Goal: Communication & Community: Participate in discussion

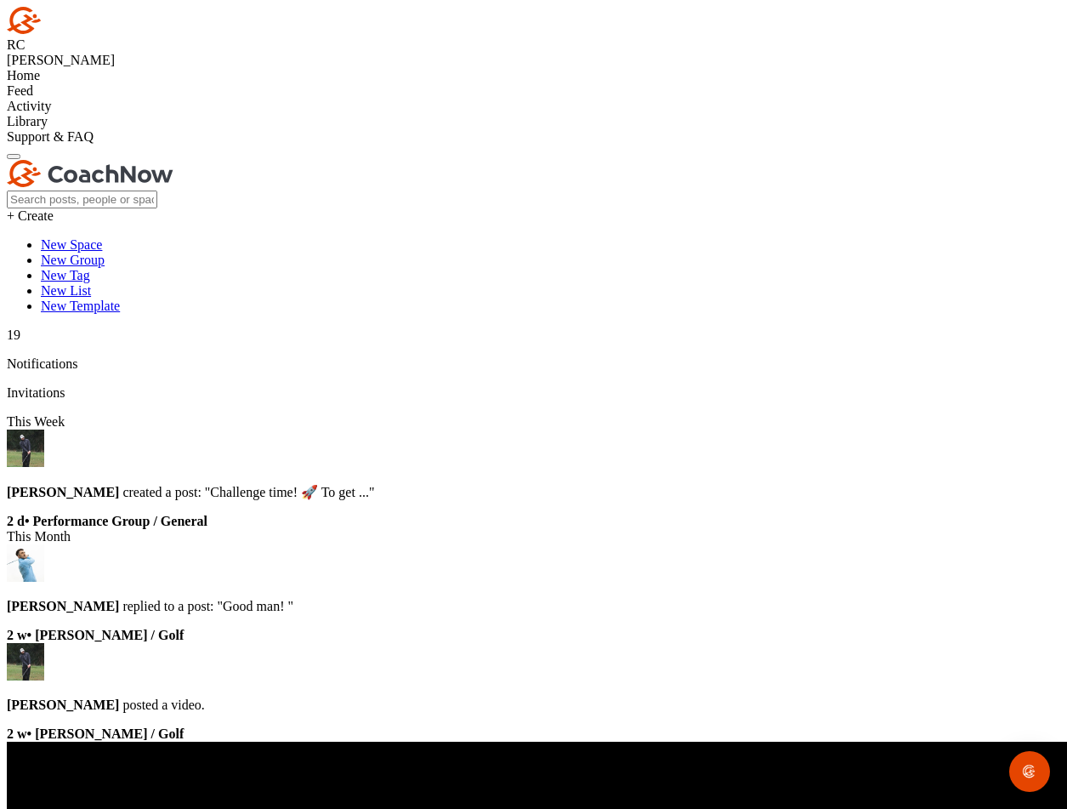
scroll to position [196, 0]
click at [101, 83] on div "Home" at bounding box center [533, 75] width 1053 height 15
type textarea "Two 6I swings - hopefullythe same [DATE] - we have a centenary match against 15…"
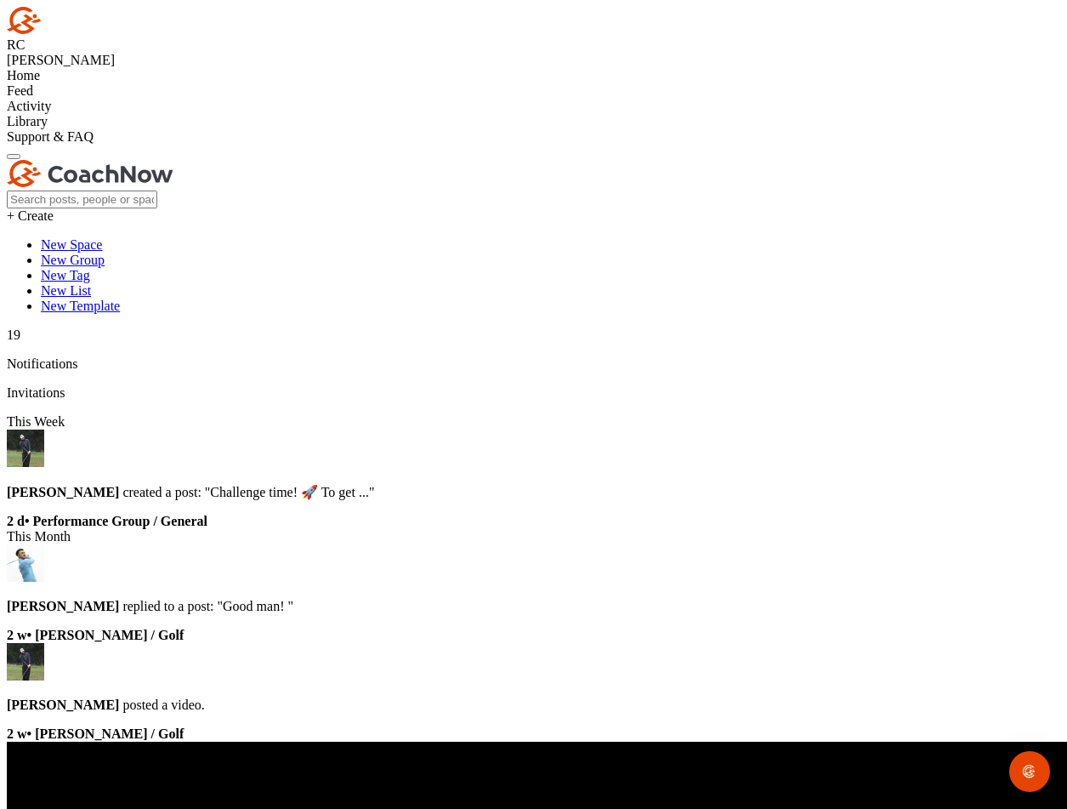
click at [0, 0] on input "Select Media to Upload" at bounding box center [0, 0] width 0 height 0
drag, startPoint x: 491, startPoint y: 459, endPoint x: 500, endPoint y: 483, distance: 25.6
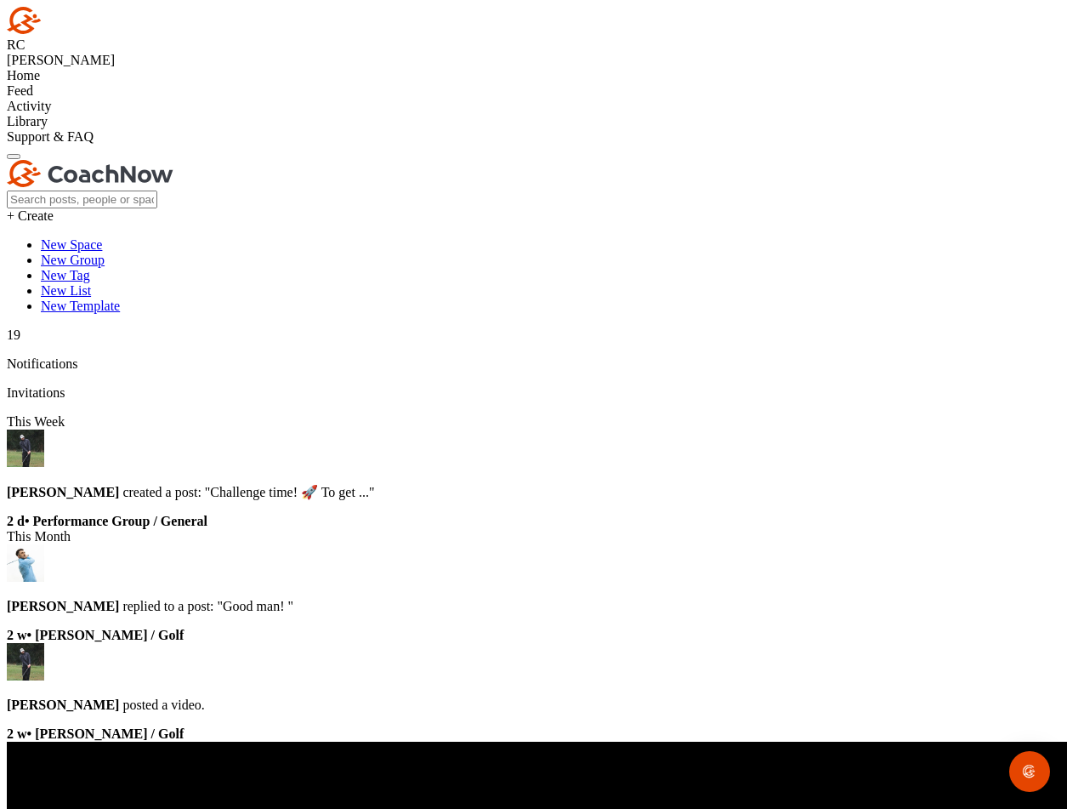
drag, startPoint x: 965, startPoint y: 769, endPoint x: 829, endPoint y: 740, distance: 139.1
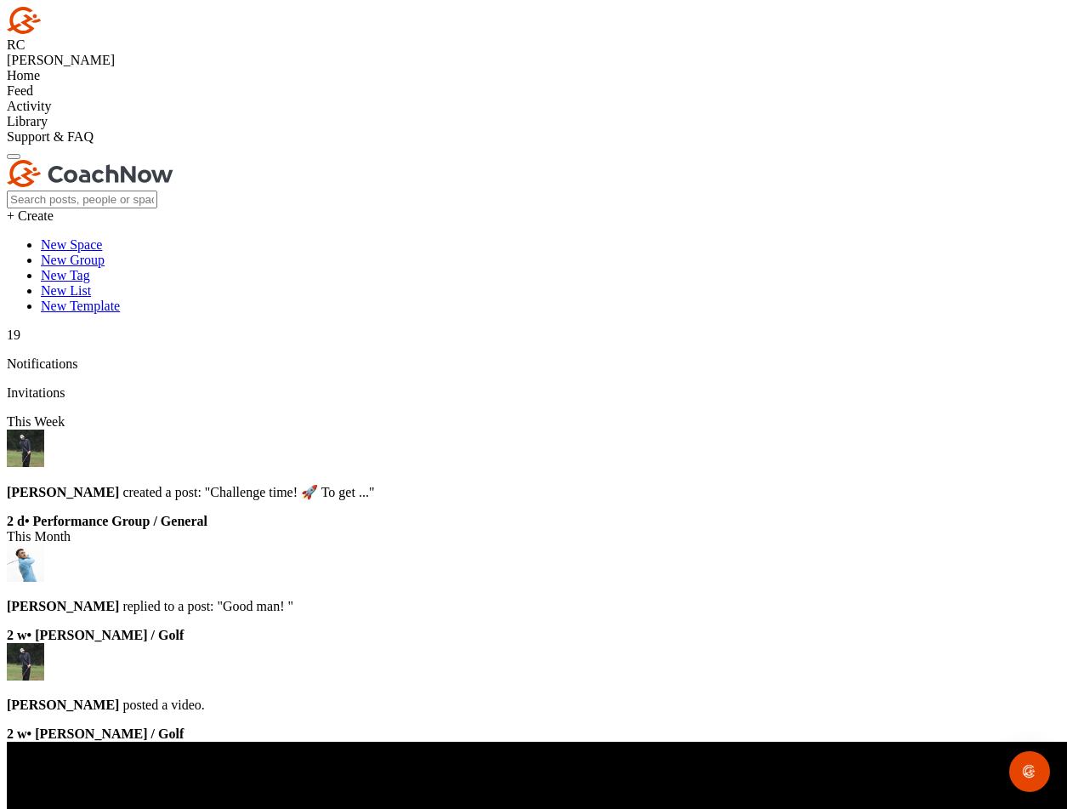
drag, startPoint x: 877, startPoint y: 231, endPoint x: 718, endPoint y: 609, distance: 409.6
drag, startPoint x: 505, startPoint y: 705, endPoint x: 494, endPoint y: 794, distance: 90.0
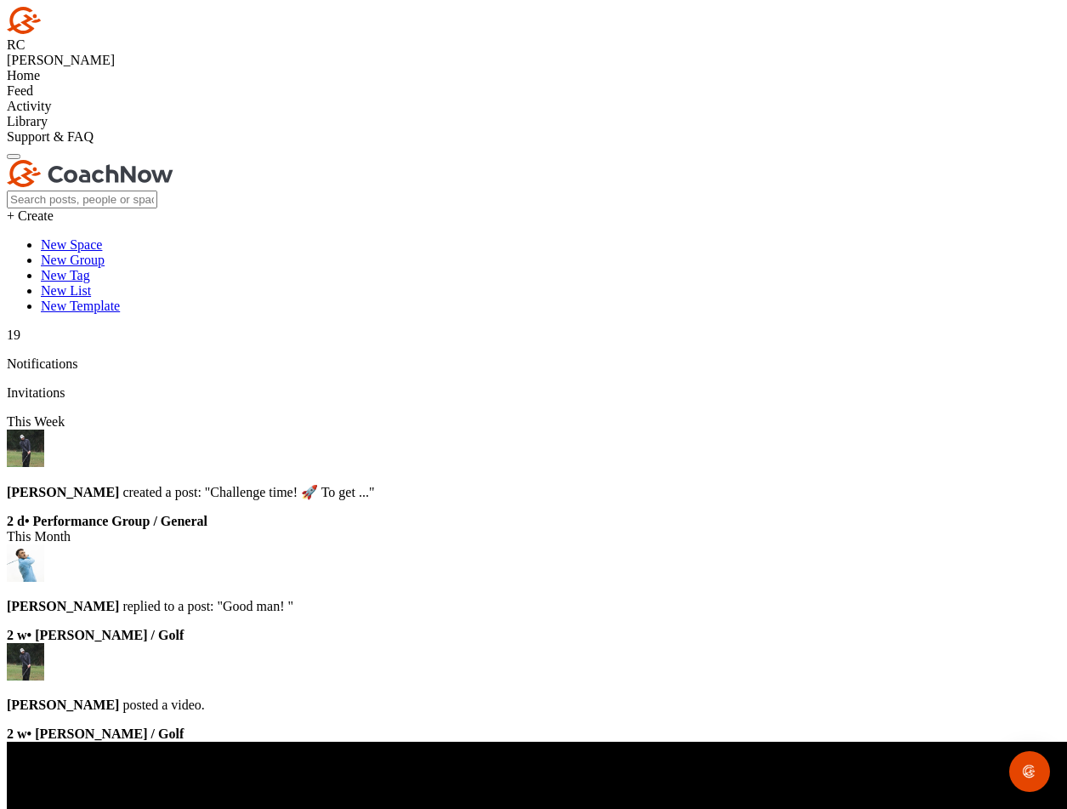
scroll to position [1133, 0]
type textarea "ahha! sorry for the dark, but just hooked an 8I so grabbed the video for you"
